Goal: Task Accomplishment & Management: Manage account settings

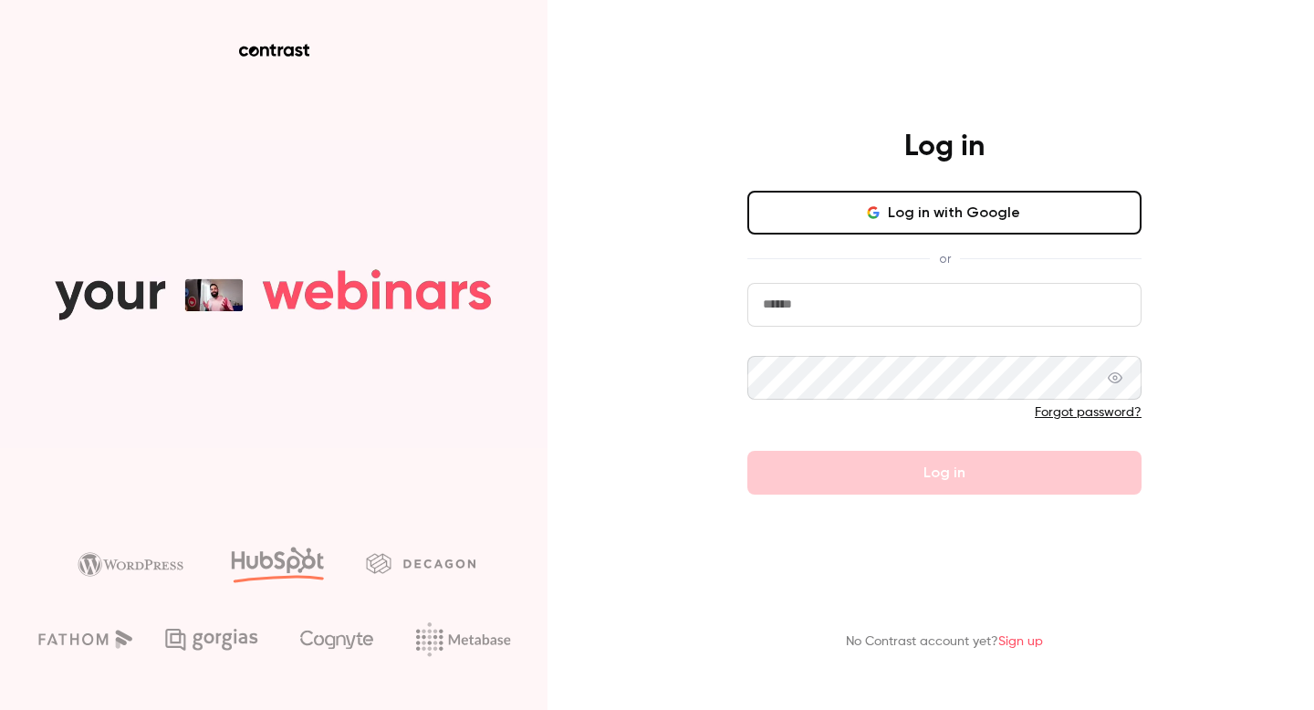
click at [879, 310] on input "email" at bounding box center [944, 305] width 394 height 44
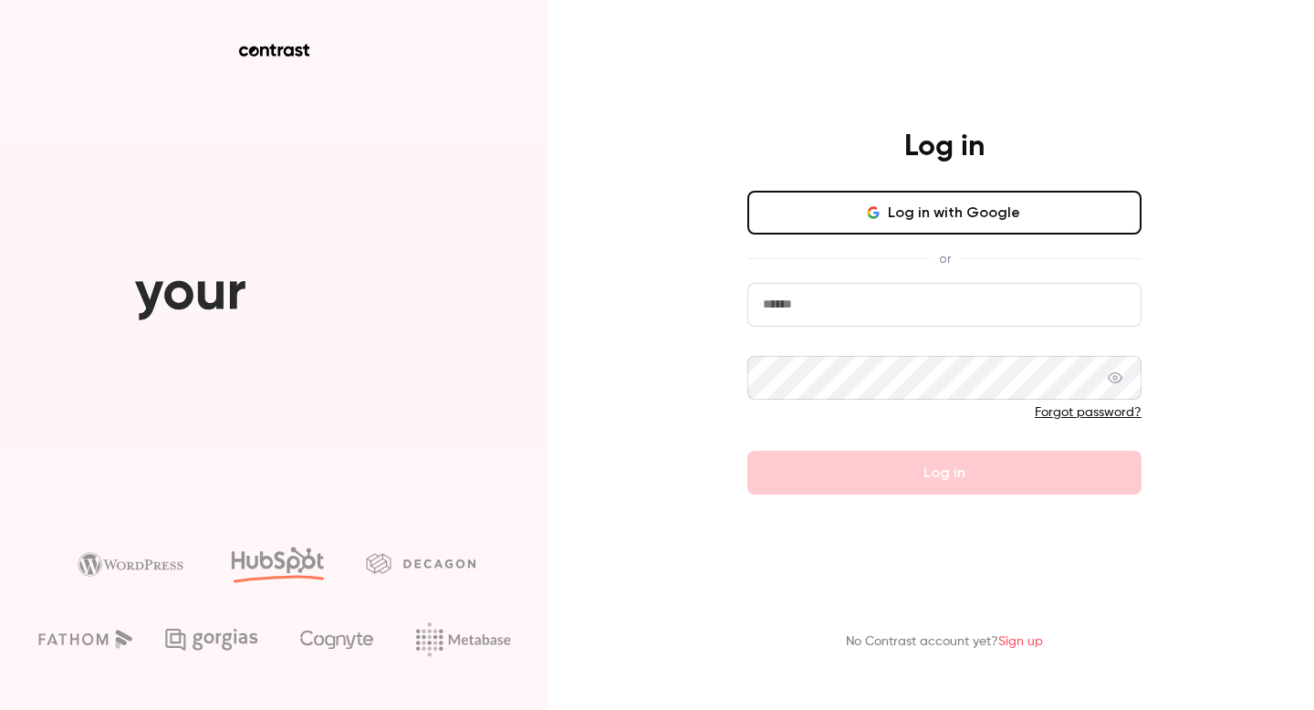
type input "**********"
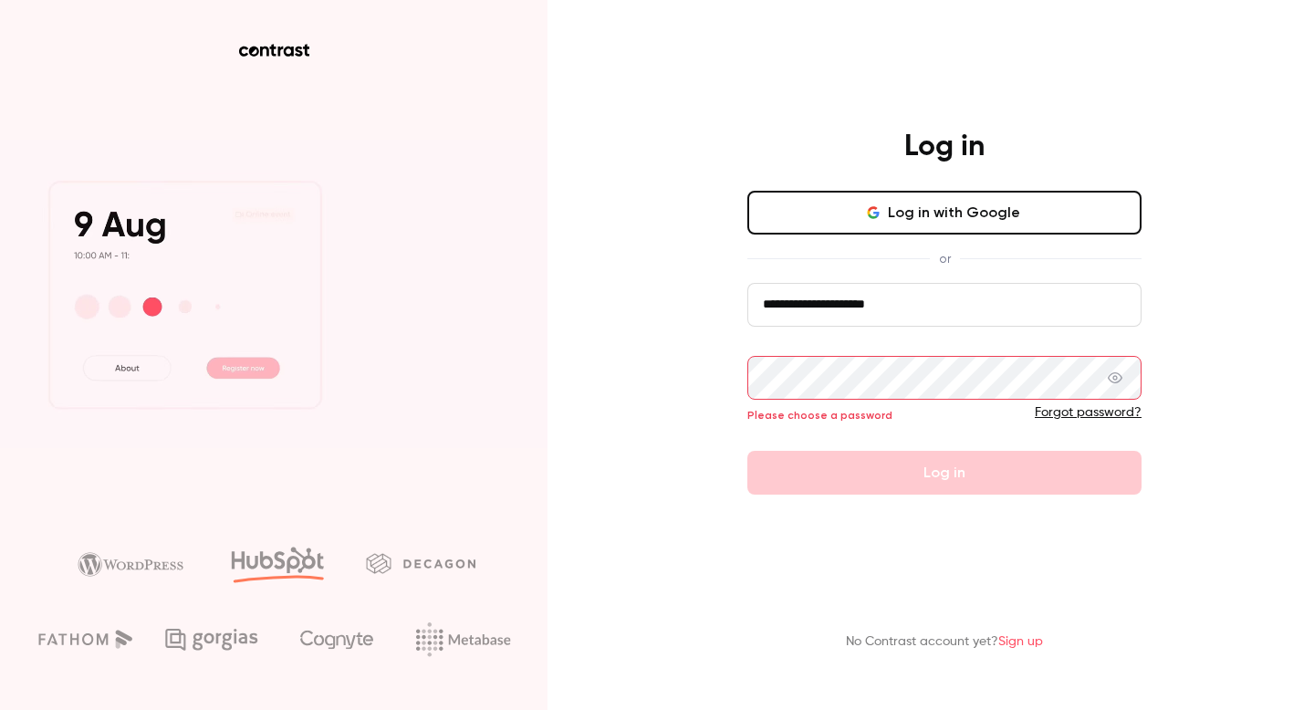
click at [962, 222] on button "Log in with Google" at bounding box center [944, 213] width 394 height 44
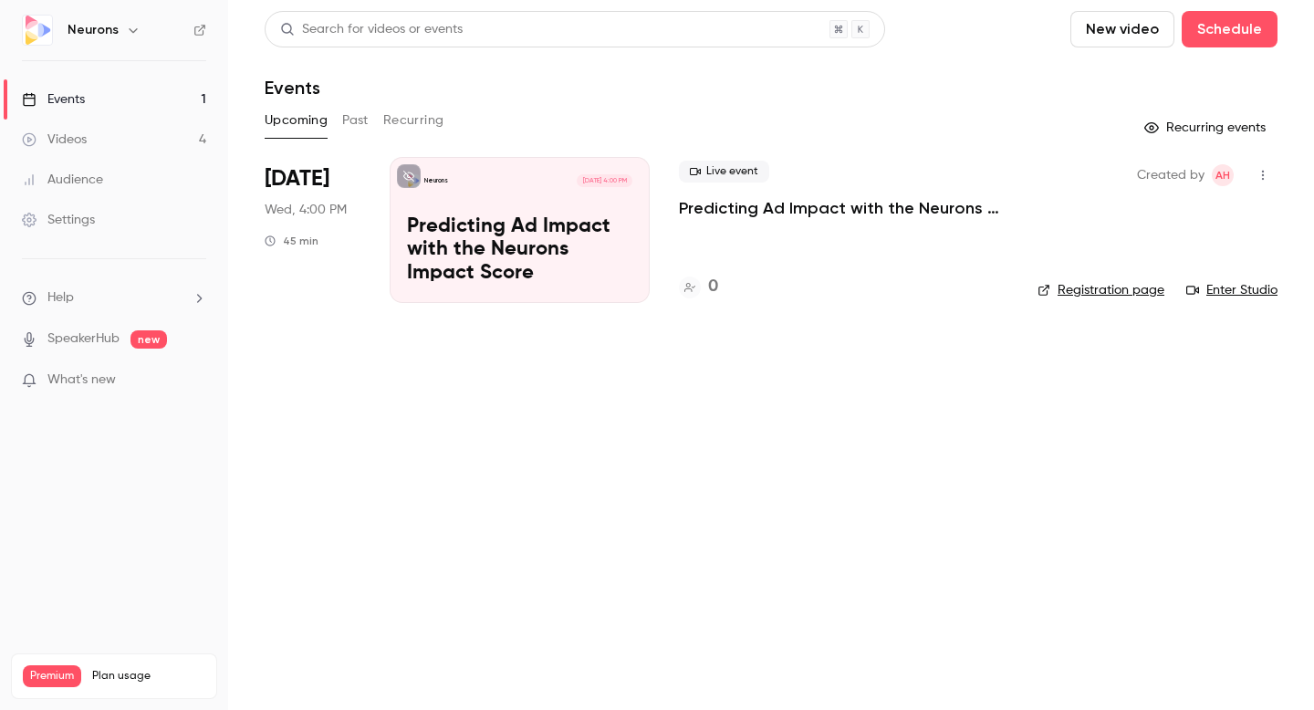
click at [85, 215] on div "Settings" at bounding box center [58, 220] width 73 height 18
